Goal: Task Accomplishment & Management: Manage account settings

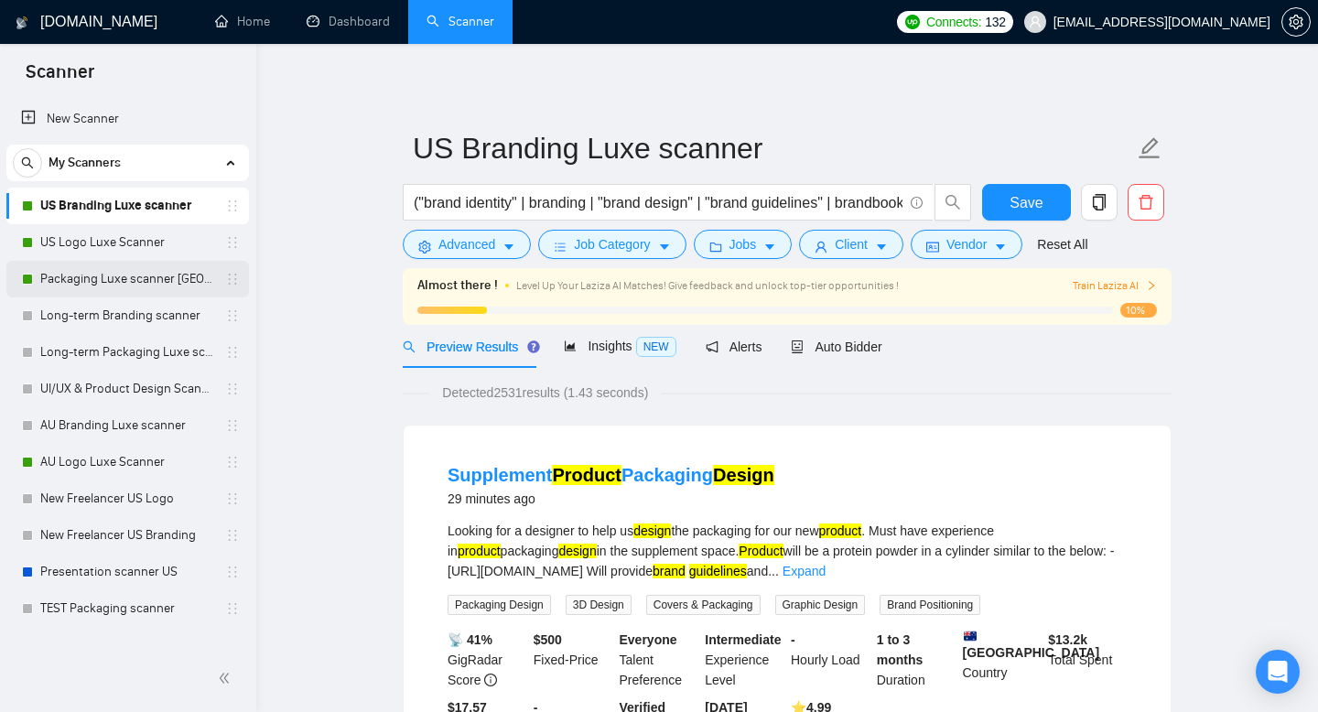
click at [156, 283] on link "Packaging Luxe scanner [GEOGRAPHIC_DATA]" at bounding box center [127, 279] width 174 height 37
click at [1020, 201] on span "Save" at bounding box center [1026, 202] width 33 height 23
click at [146, 272] on link "Packaging Luxe scanner [GEOGRAPHIC_DATA]" at bounding box center [127, 279] width 174 height 37
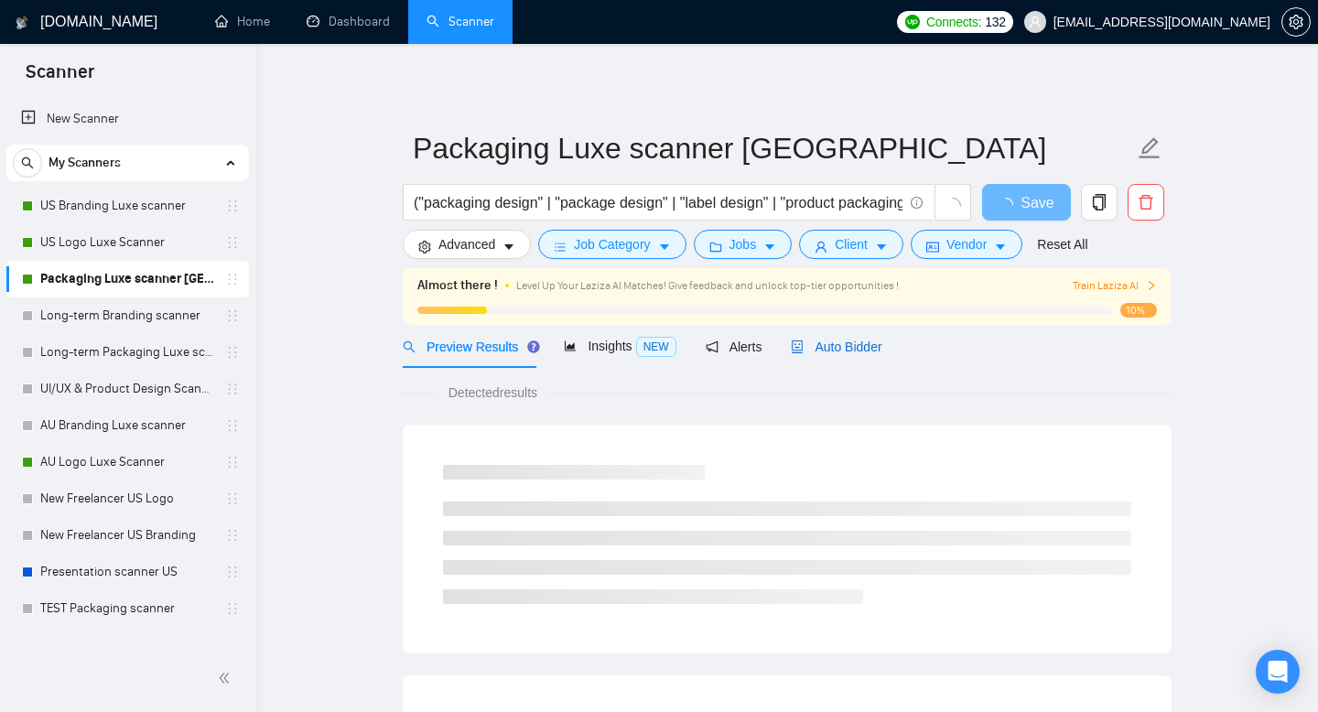
click at [852, 352] on span "Auto Bidder" at bounding box center [836, 347] width 91 height 15
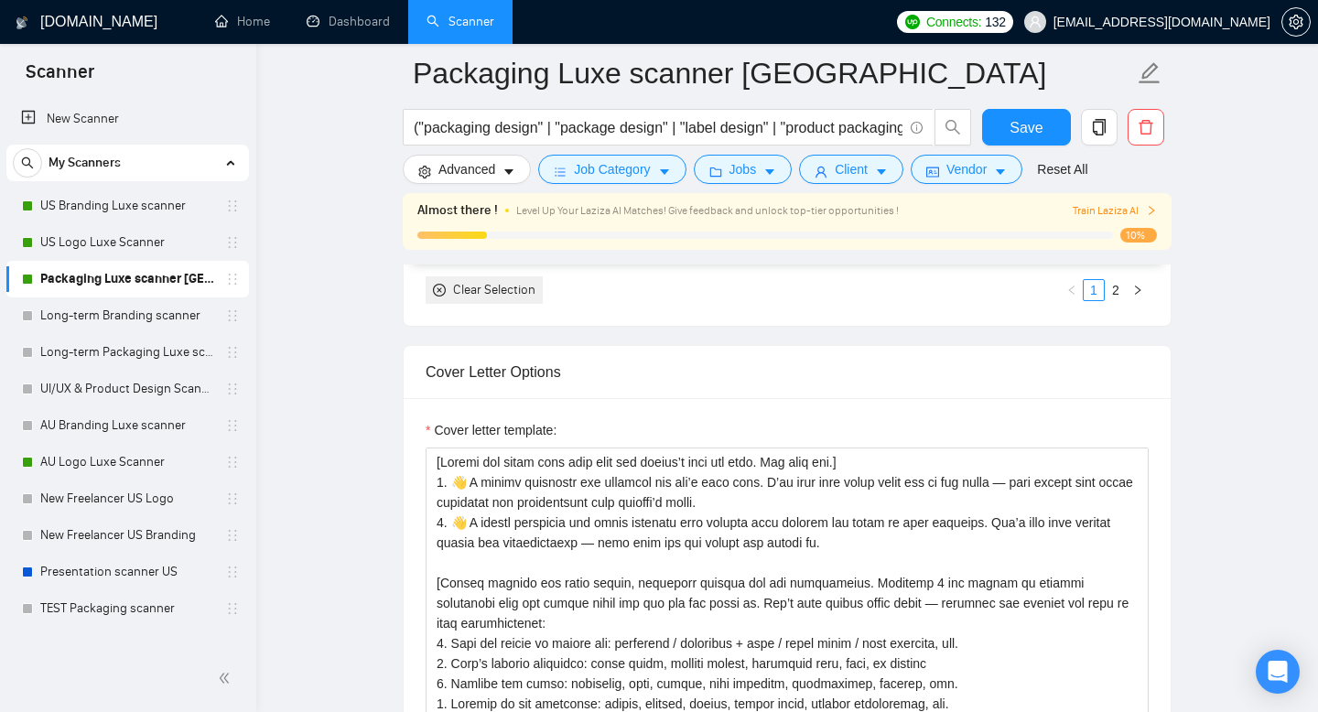
scroll to position [2009, 0]
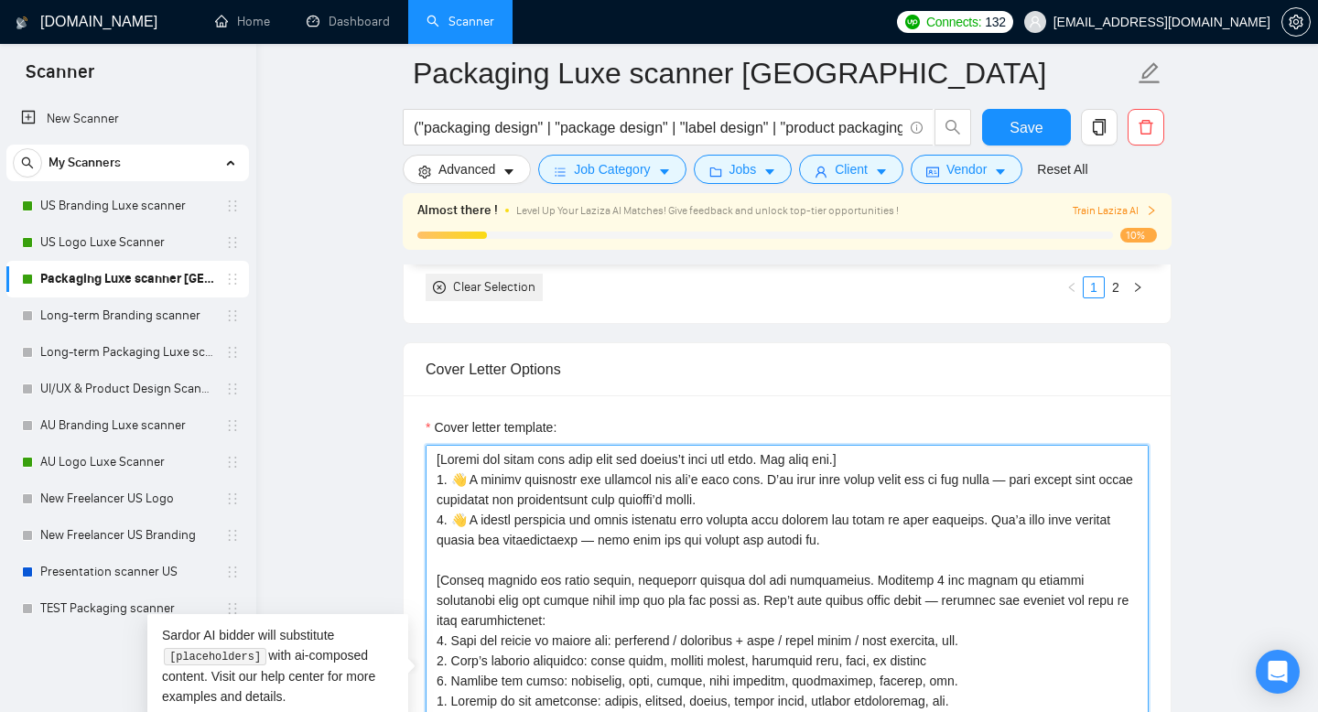
drag, startPoint x: 452, startPoint y: 547, endPoint x: 846, endPoint y: 569, distance: 394.2
click at [847, 569] on textarea "Cover letter template:" at bounding box center [787, 651] width 723 height 412
